Goal: Transaction & Acquisition: Book appointment/travel/reservation

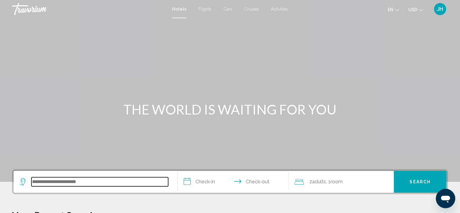
click at [78, 182] on input "Search widget" at bounding box center [99, 181] width 137 height 9
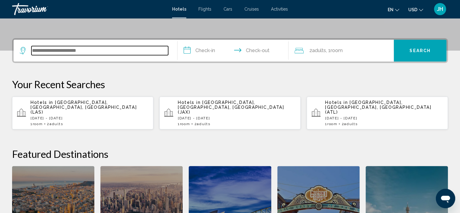
scroll to position [149, 0]
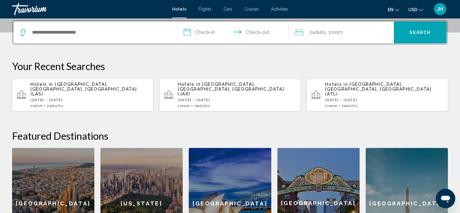
click at [200, 98] on p "[DATE] - [DATE]" at bounding box center [237, 100] width 118 height 4
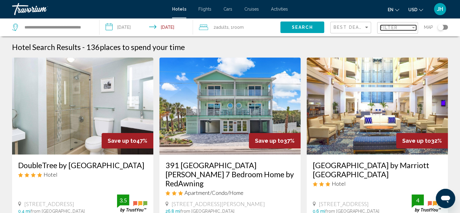
click at [413, 28] on div "Filter" at bounding box center [413, 28] width 3 height 2
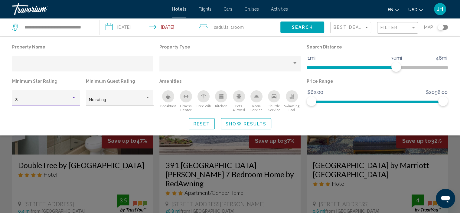
click at [73, 97] on div "Hotel Filters" at bounding box center [73, 98] width 3 height 2
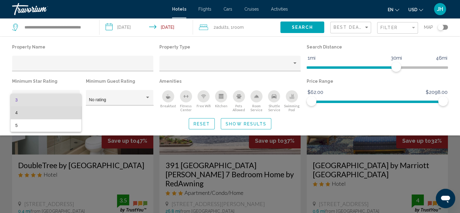
click at [58, 110] on span "4" at bounding box center [45, 112] width 61 height 13
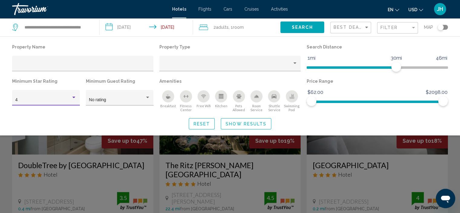
click at [306, 25] on span "Search" at bounding box center [302, 27] width 21 height 5
click at [69, 65] on input "Hotel Filters" at bounding box center [82, 65] width 135 height 5
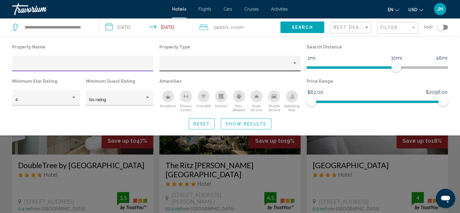
click at [295, 63] on div "Property type" at bounding box center [294, 63] width 3 height 2
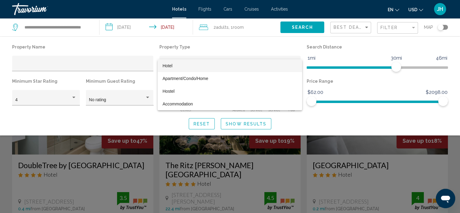
click at [180, 64] on span "Hotel" at bounding box center [229, 65] width 135 height 13
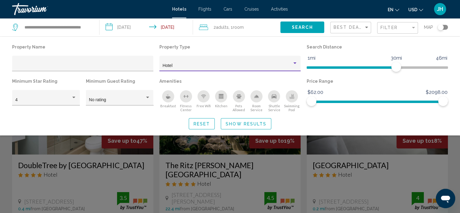
click at [250, 123] on span "Show Results" at bounding box center [246, 123] width 41 height 5
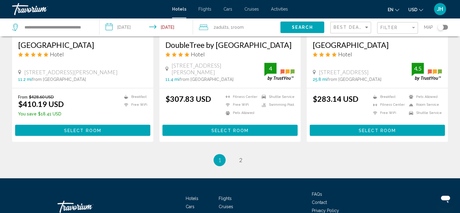
scroll to position [817, 0]
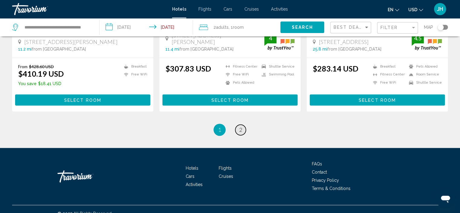
click at [241, 135] on link "page 2" at bounding box center [240, 129] width 11 height 11
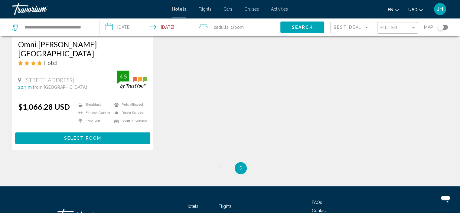
scroll to position [121, 0]
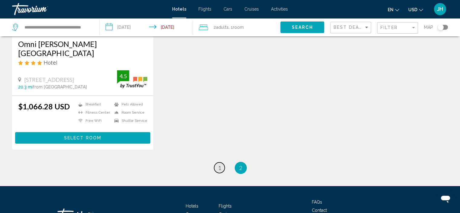
click at [217, 162] on link "page 1" at bounding box center [219, 167] width 11 height 11
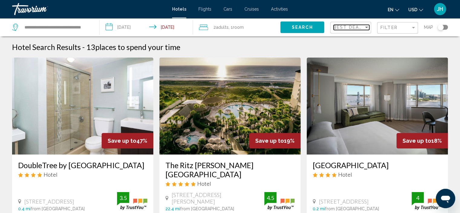
click at [357, 28] on span "Best Deals" at bounding box center [350, 27] width 32 height 5
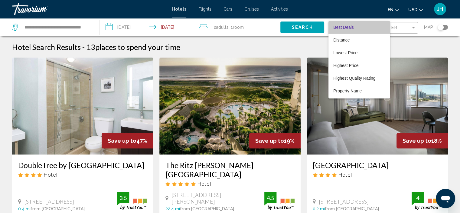
click at [357, 28] on span "Best Deals" at bounding box center [359, 27] width 52 height 13
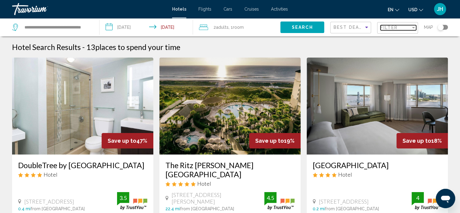
click at [413, 28] on div "Filter" at bounding box center [413, 28] width 3 height 2
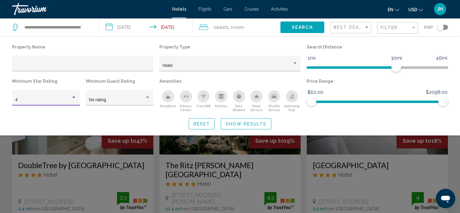
click at [74, 95] on div "Hotel Filters" at bounding box center [73, 97] width 5 height 5
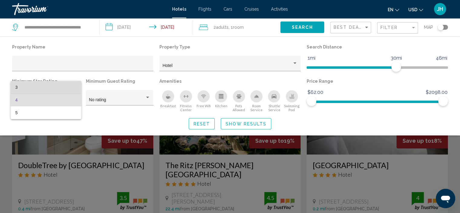
click at [69, 88] on span "3" at bounding box center [45, 87] width 61 height 13
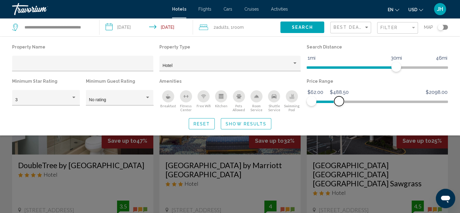
drag, startPoint x: 444, startPoint y: 99, endPoint x: 339, endPoint y: 97, distance: 104.7
click at [339, 97] on span "Hotel Filters" at bounding box center [339, 101] width 10 height 10
click at [251, 124] on span "Show Results" at bounding box center [246, 123] width 41 height 5
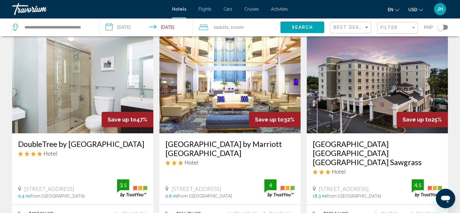
scroll to position [30, 0]
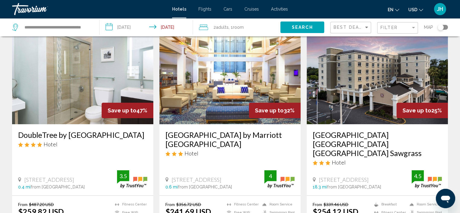
click at [119, 93] on img "Main content" at bounding box center [82, 75] width 141 height 97
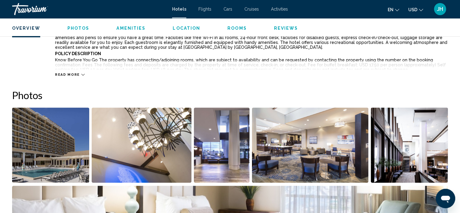
scroll to position [244, 0]
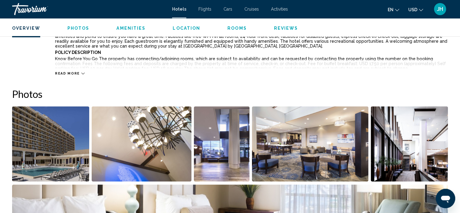
click at [74, 74] on span "Read more" at bounding box center [67, 73] width 25 height 4
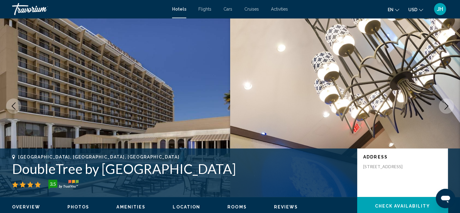
scroll to position [0, 0]
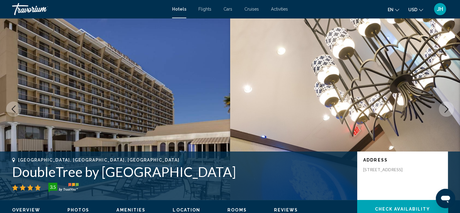
click at [309, 172] on h1 "DoubleTree by [GEOGRAPHIC_DATA]" at bounding box center [181, 172] width 339 height 16
drag, startPoint x: 306, startPoint y: 172, endPoint x: 13, endPoint y: 175, distance: 292.9
click at [13, 176] on h1 "DoubleTree by [GEOGRAPHIC_DATA]" at bounding box center [181, 172] width 339 height 16
copy h1 "DoubleTree by [GEOGRAPHIC_DATA]"
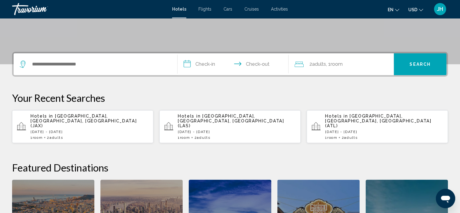
scroll to position [121, 0]
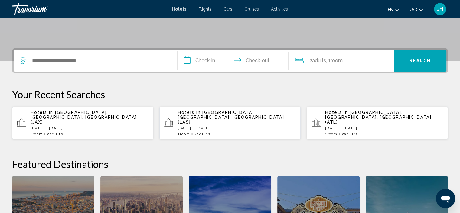
click at [95, 126] on p "[DATE] - [DATE]" at bounding box center [90, 128] width 118 height 4
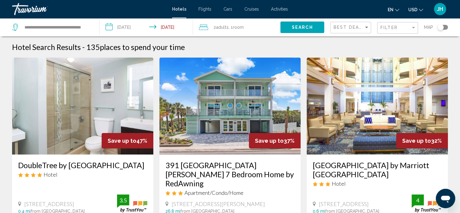
click at [18, 164] on h3 "DoubleTree by [GEOGRAPHIC_DATA]" at bounding box center [82, 164] width 129 height 9
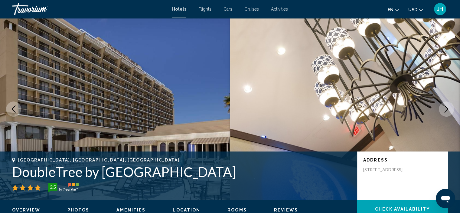
scroll to position [2, 0]
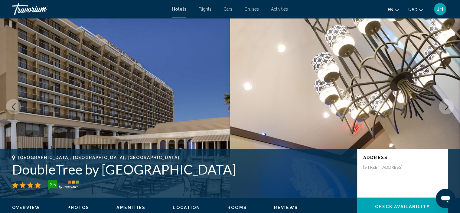
click at [11, 166] on div "Jacksonville, FL, United States DoubleTree by Hilton Hotel Jacksonville Riverfr…" at bounding box center [230, 173] width 460 height 36
drag, startPoint x: 12, startPoint y: 165, endPoint x: 310, endPoint y: 174, distance: 298.1
click at [310, 174] on h1 "DoubleTree by [GEOGRAPHIC_DATA]" at bounding box center [181, 169] width 339 height 16
copy h1 "DoubleTree by [GEOGRAPHIC_DATA]"
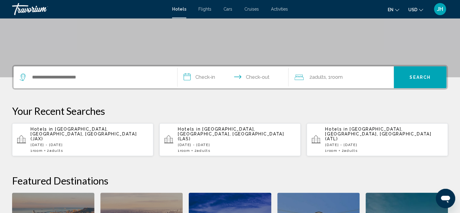
scroll to position [121, 0]
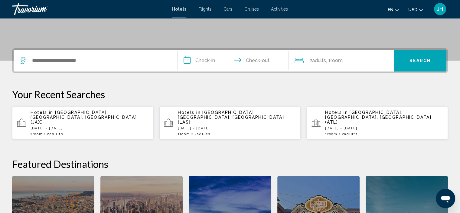
click at [89, 115] on div "Hotels in [GEOGRAPHIC_DATA], [GEOGRAPHIC_DATA], [GEOGRAPHIC_DATA] (JAX) [DATE] …" at bounding box center [90, 123] width 118 height 26
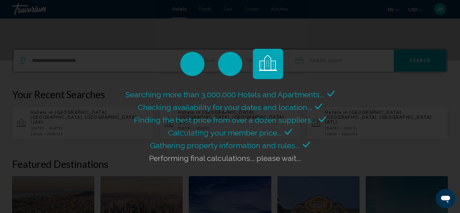
drag, startPoint x: 194, startPoint y: 109, endPoint x: 365, endPoint y: 60, distance: 177.2
click at [365, 60] on div "Searching more than 3,000,000 Hotels and Apartments... Checking availability fo…" at bounding box center [230, 106] width 460 height 213
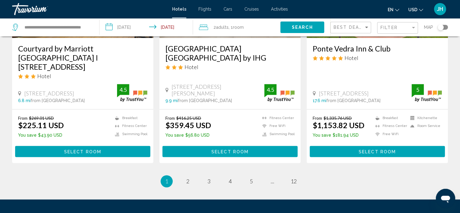
scroll to position [817, 0]
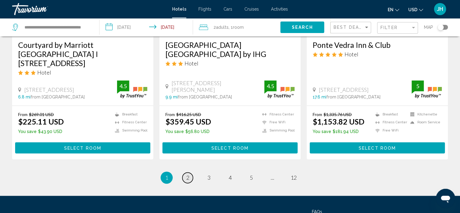
click at [188, 174] on span "2" at bounding box center [187, 177] width 3 height 7
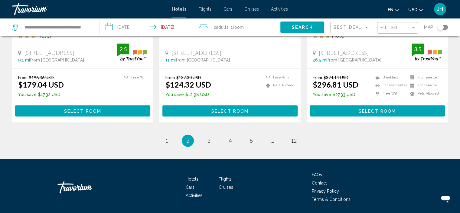
scroll to position [844, 0]
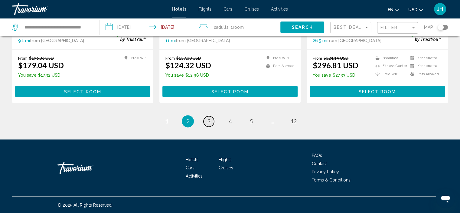
click at [207, 124] on link "page 3" at bounding box center [209, 121] width 11 height 11
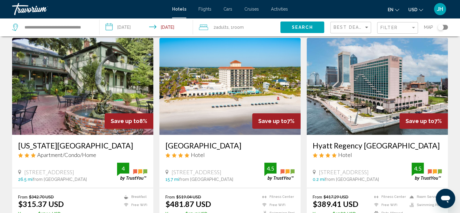
scroll to position [30, 0]
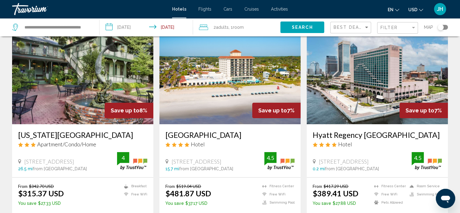
click at [373, 85] on img "Main content" at bounding box center [377, 75] width 141 height 97
